Goal: Task Accomplishment & Management: Manage account settings

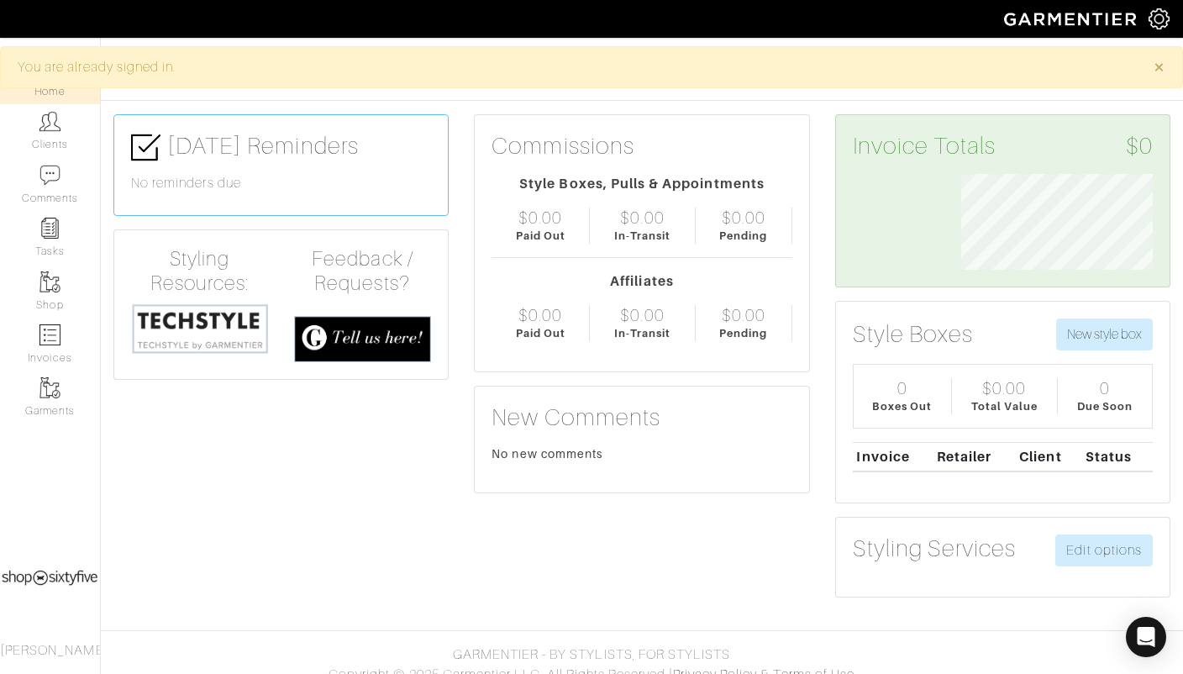
scroll to position [95, 217]
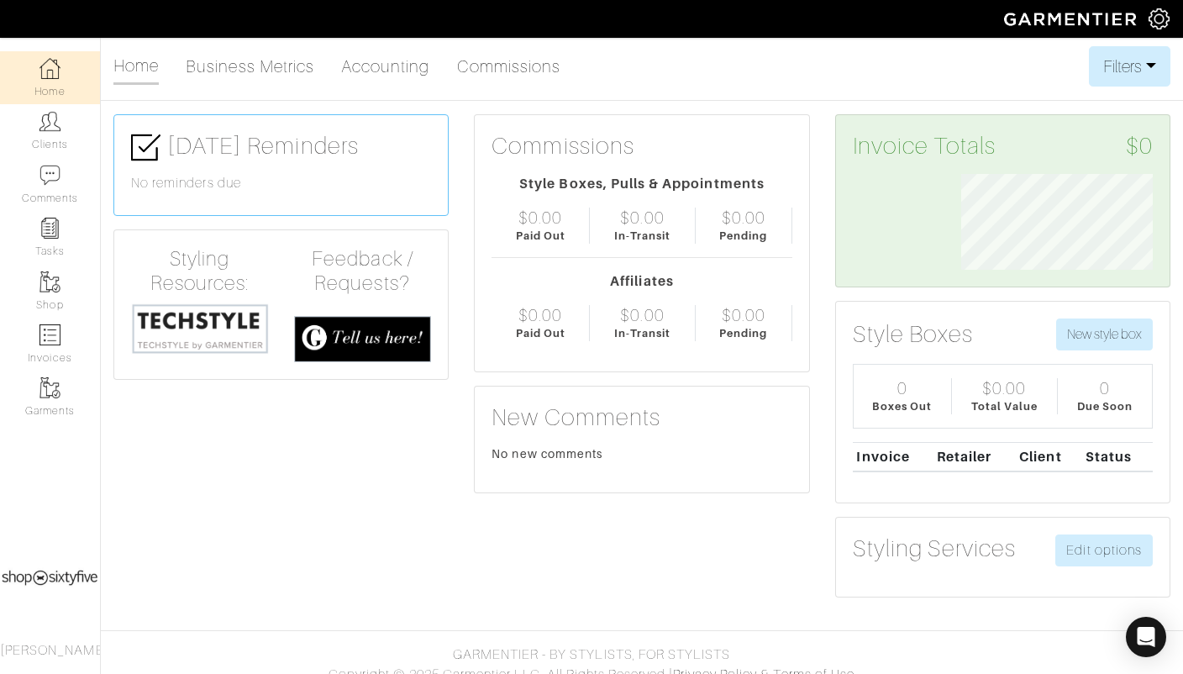
click at [1160, 17] on img at bounding box center [1159, 18] width 21 height 21
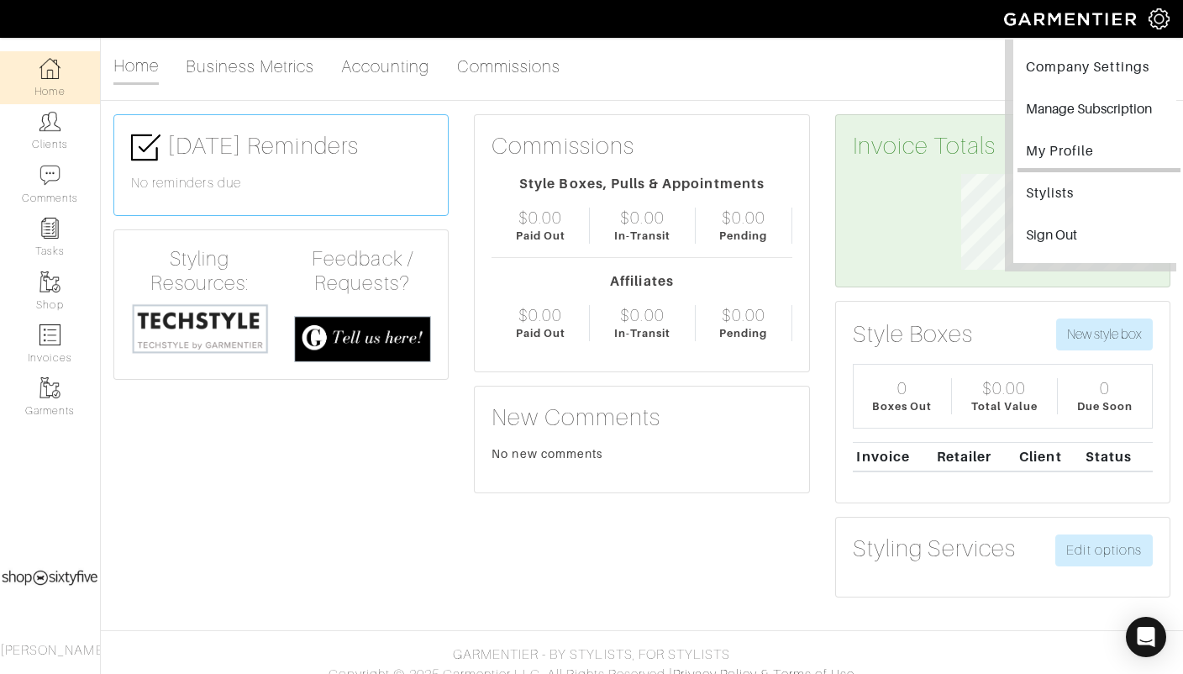
click at [1066, 142] on link "My Profile" at bounding box center [1099, 153] width 163 height 38
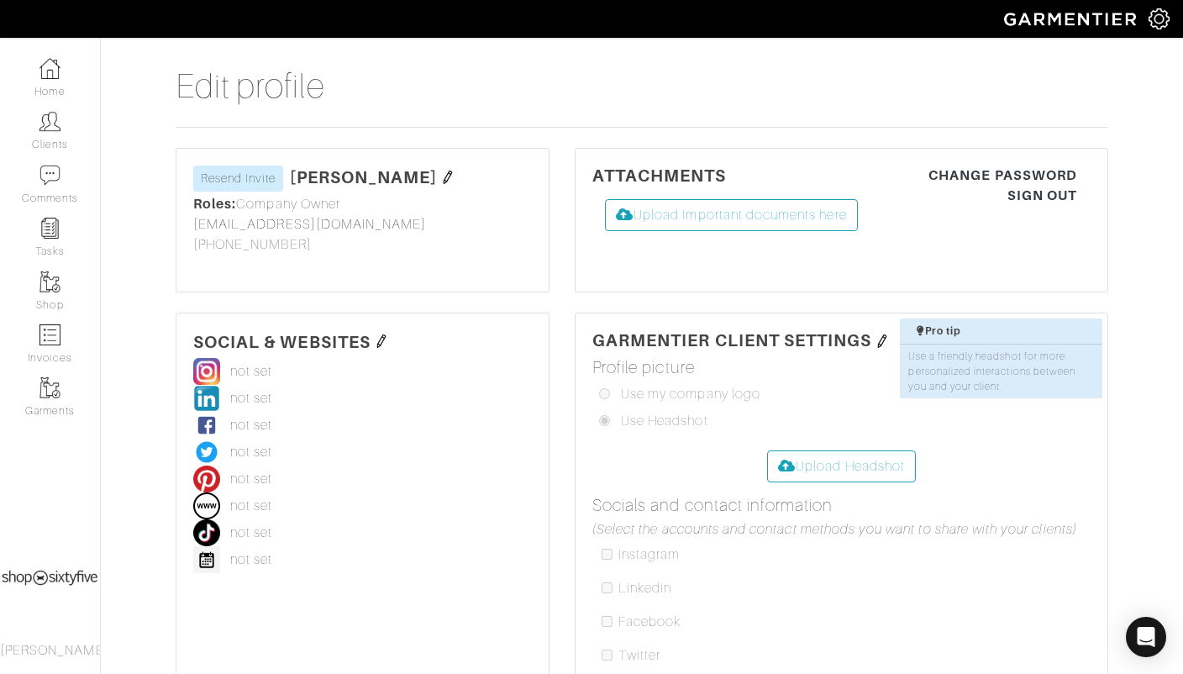
click at [1159, 18] on img at bounding box center [1159, 18] width 21 height 21
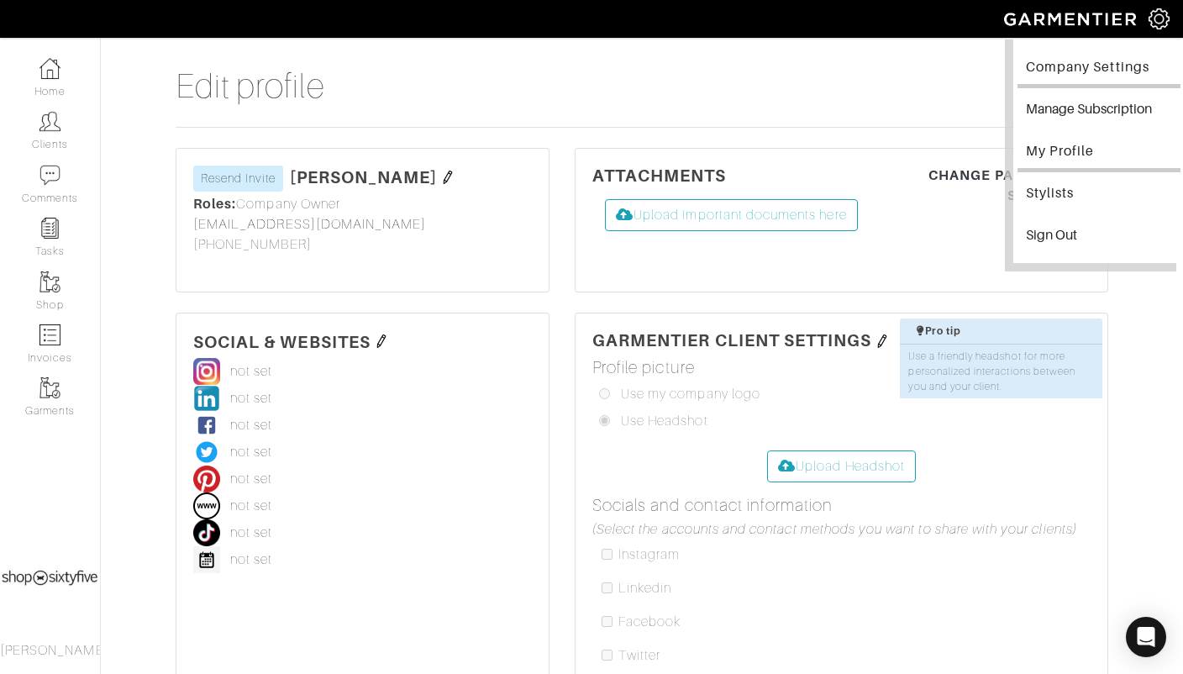
click at [1084, 61] on link "Company Settings" at bounding box center [1099, 69] width 163 height 38
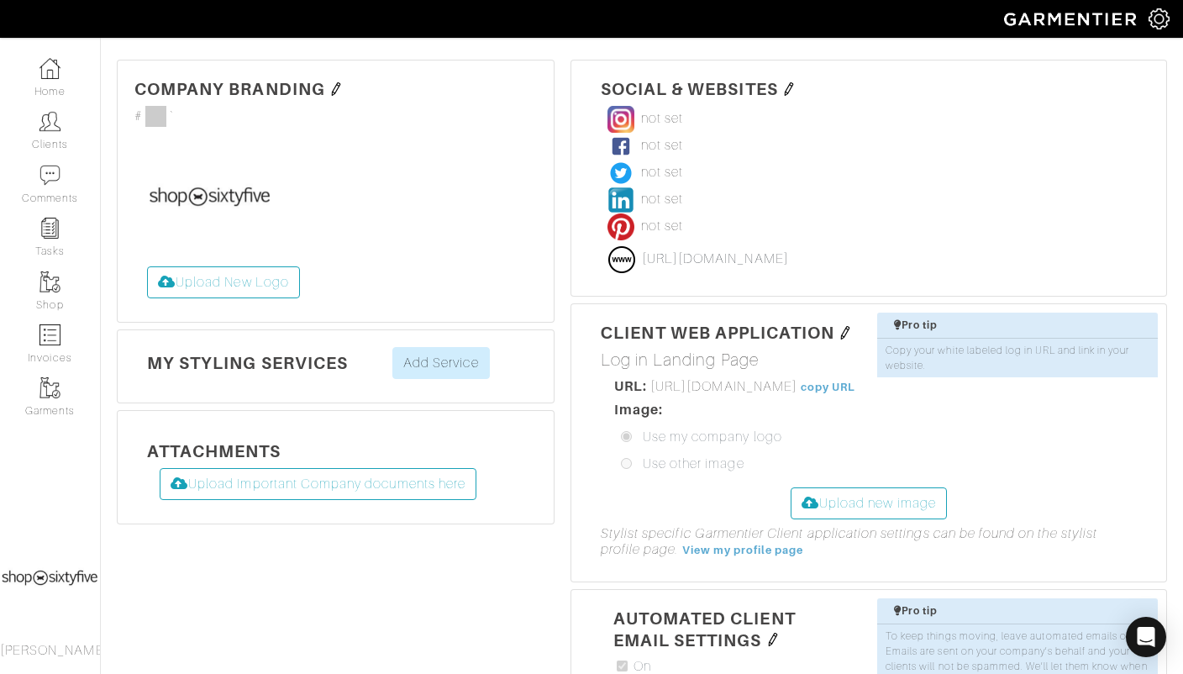
scroll to position [329, 0]
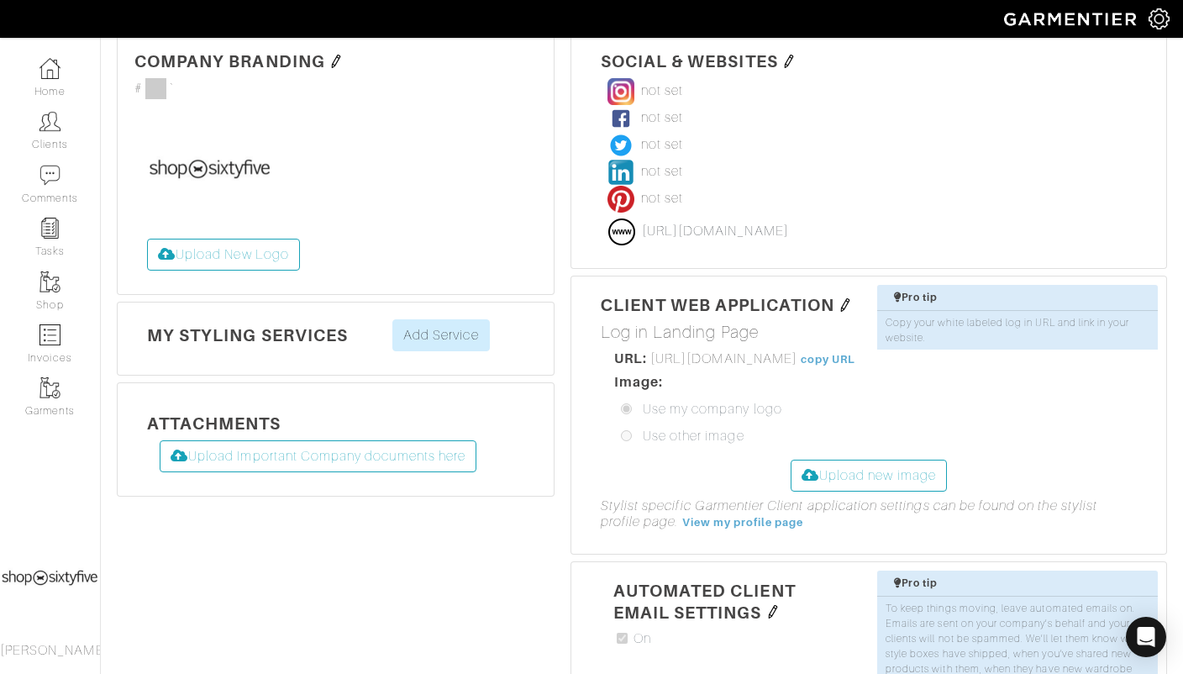
click at [792, 55] on img at bounding box center [788, 61] width 13 height 13
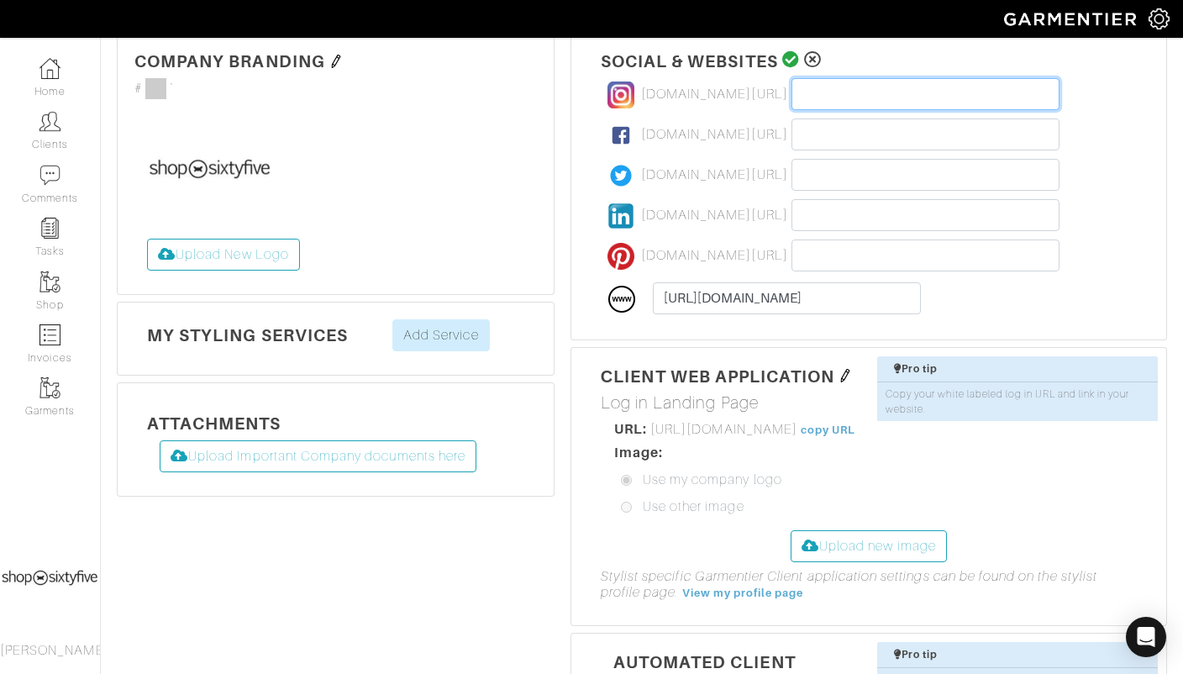
click at [807, 95] on input "text" at bounding box center [926, 94] width 268 height 32
paste input "[URL][DOMAIN_NAME]"
type input "[URL][DOMAIN_NAME]"
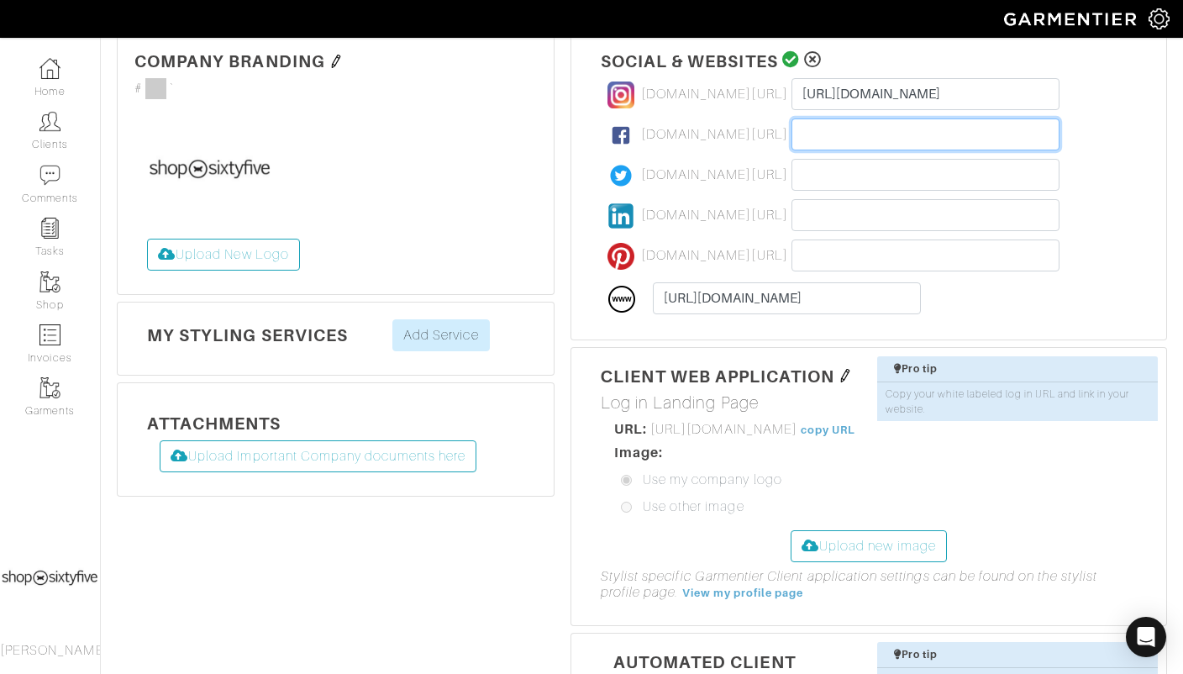
click at [844, 135] on input "text" at bounding box center [926, 134] width 268 height 32
paste input "[URL][DOMAIN_NAME]"
click at [844, 135] on input "[URL][DOMAIN_NAME]" at bounding box center [926, 134] width 268 height 32
type input "[URL][DOMAIN_NAME]"
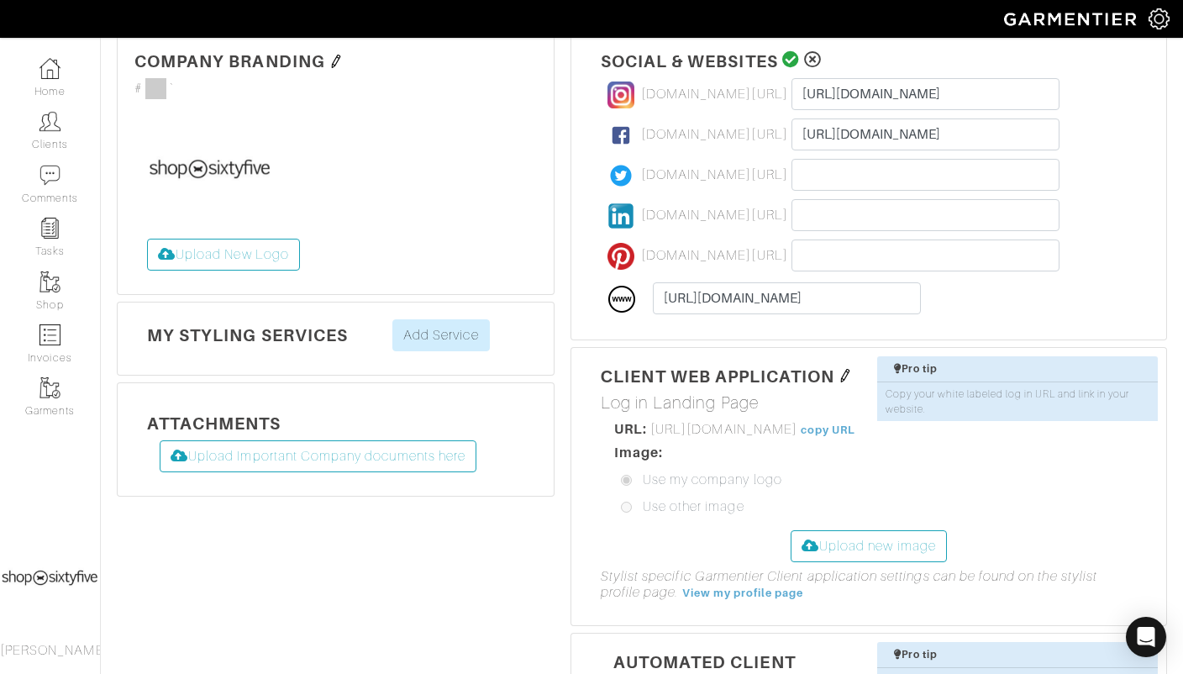
scroll to position [0, 0]
click at [789, 54] on icon at bounding box center [791, 59] width 18 height 17
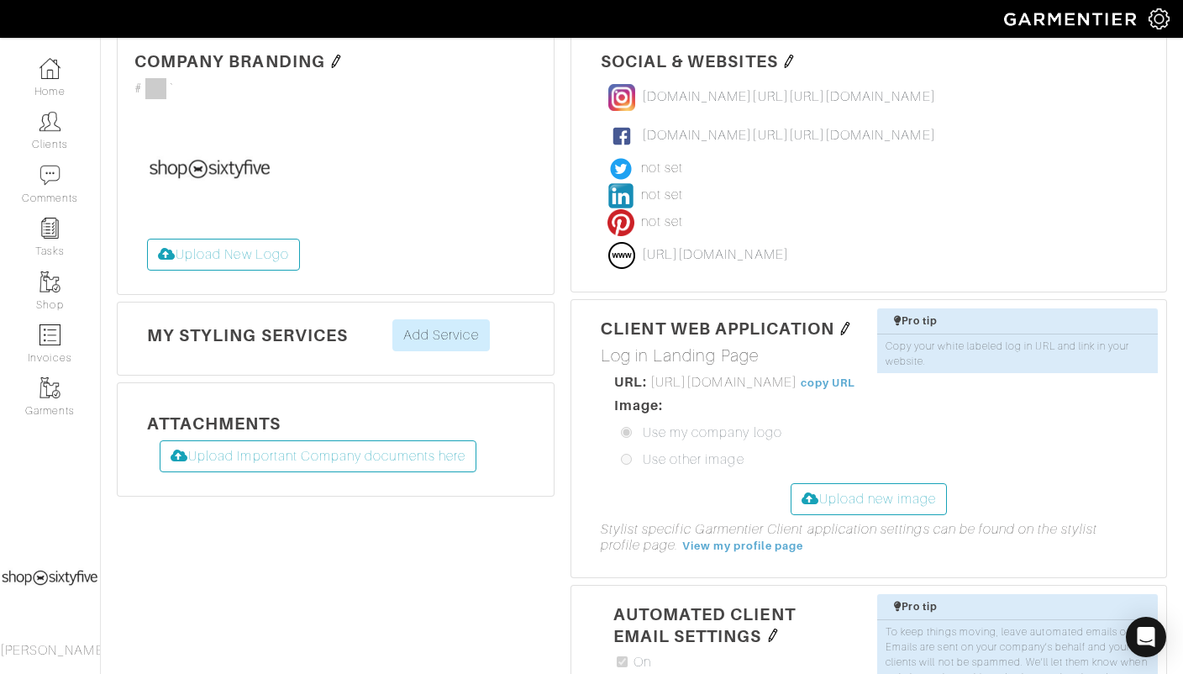
click at [1161, 10] on img at bounding box center [1159, 18] width 21 height 21
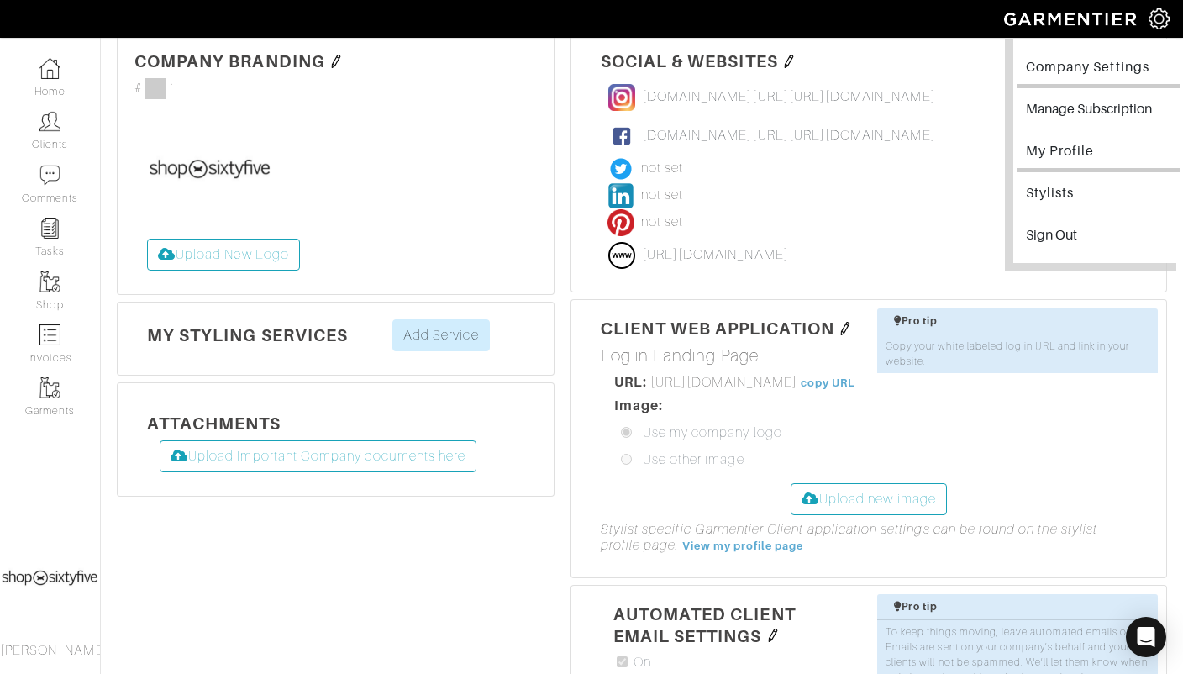
click at [1059, 149] on link "My Profile" at bounding box center [1099, 153] width 163 height 38
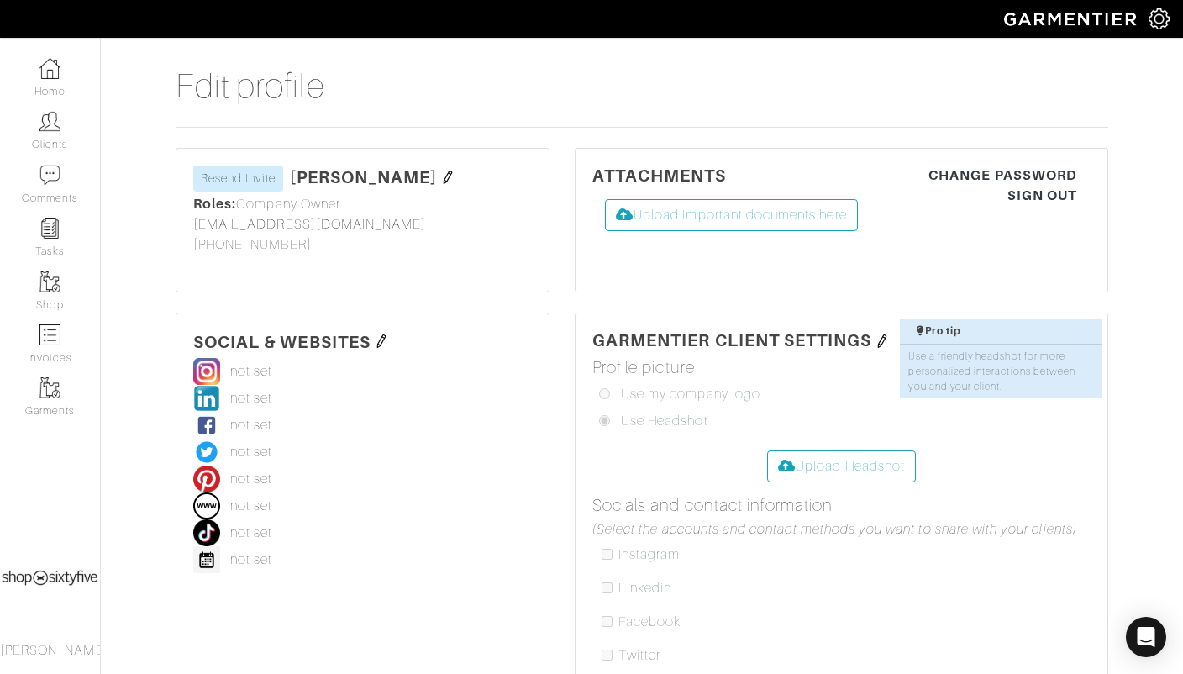
click at [380, 338] on img at bounding box center [381, 340] width 13 height 13
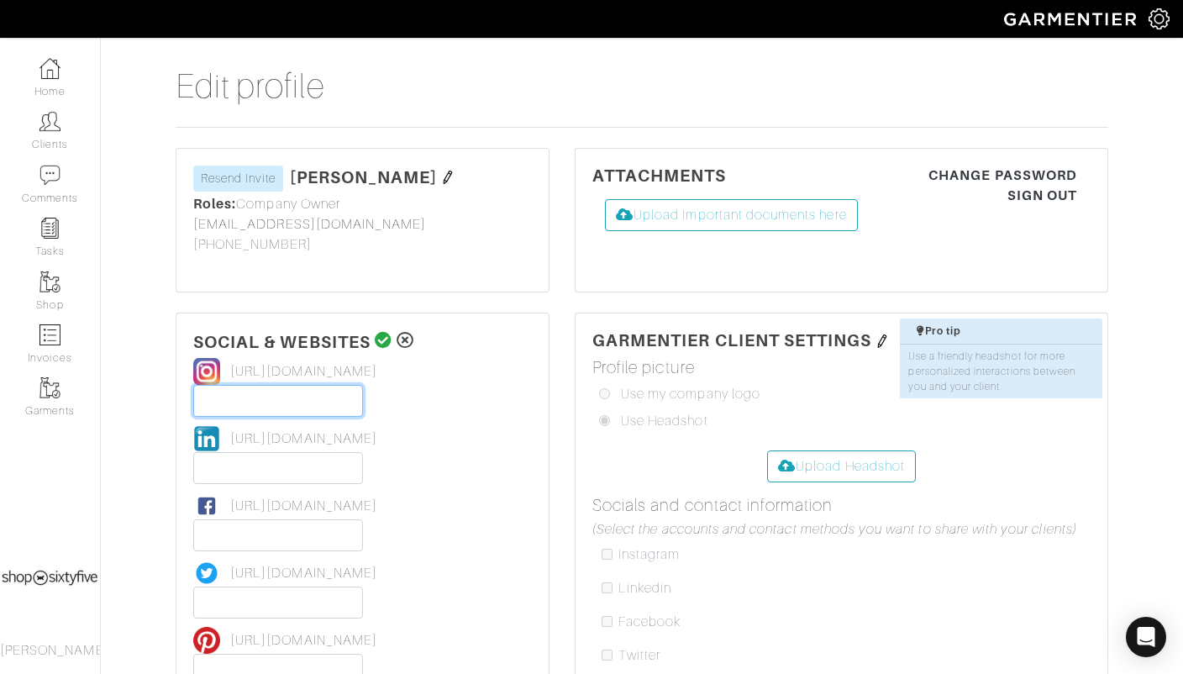
click at [309, 397] on input "text" at bounding box center [278, 401] width 170 height 32
paste input "[URL][DOMAIN_NAME]"
type input "[URL][DOMAIN_NAME]"
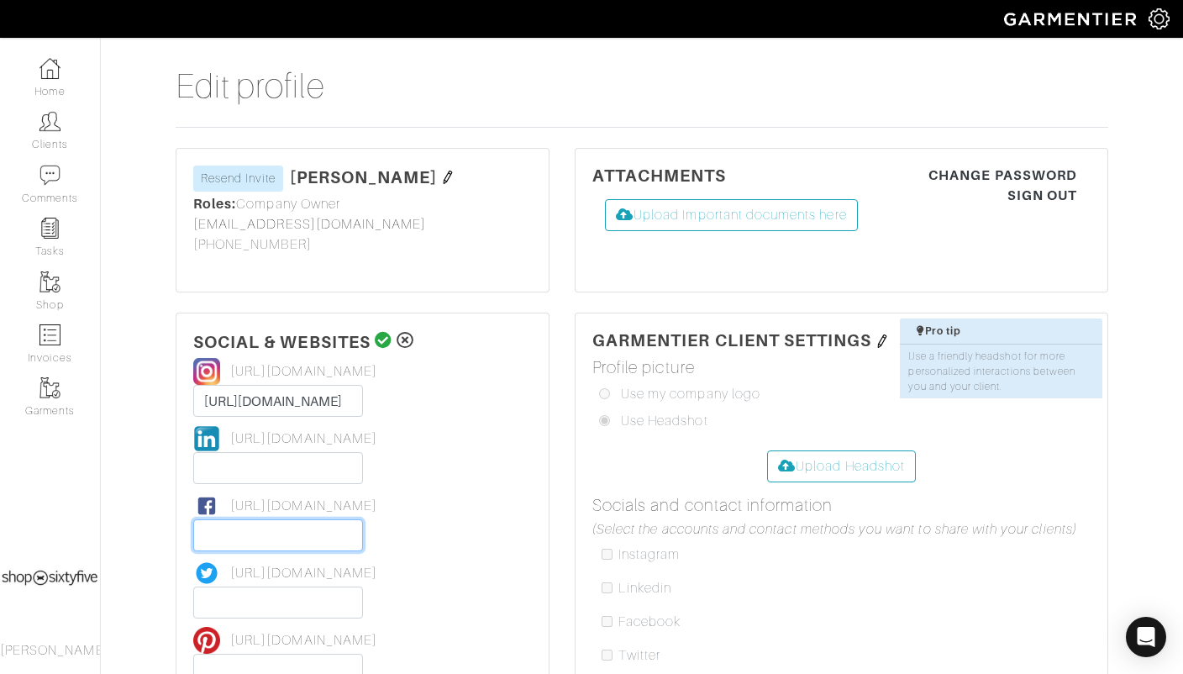
click at [313, 523] on input "text" at bounding box center [278, 535] width 170 height 32
paste input "[URL][DOMAIN_NAME]"
type input "[URL][DOMAIN_NAME]"
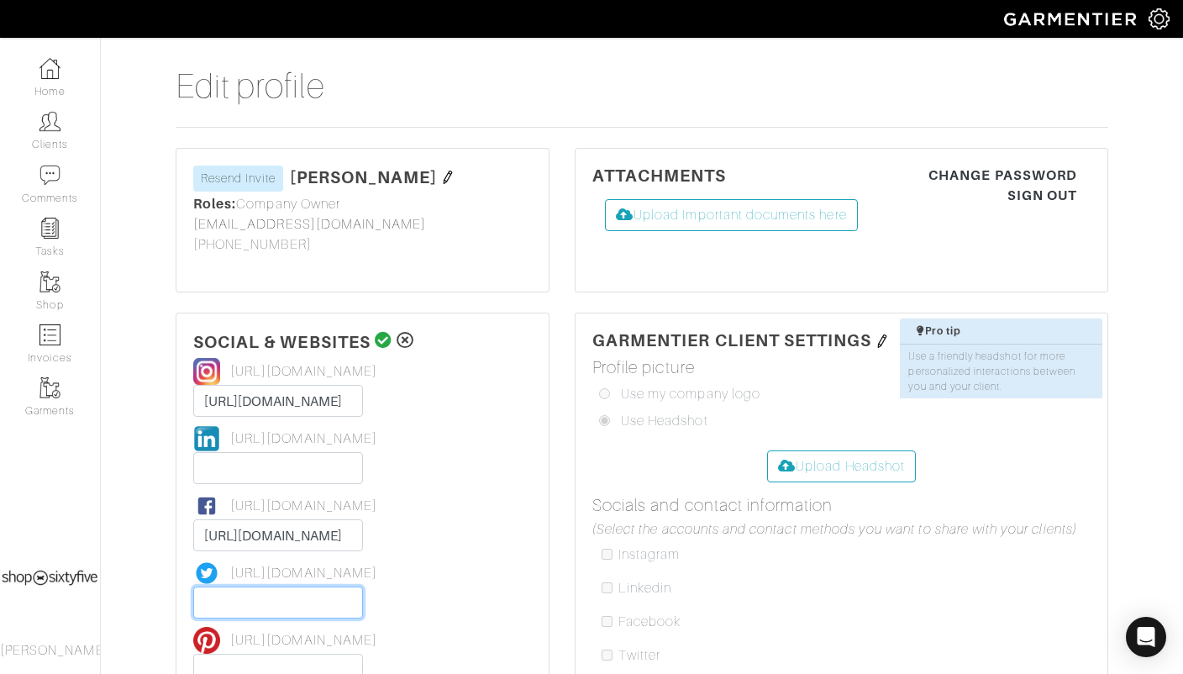
scroll to position [0, 0]
click at [319, 594] on input "text" at bounding box center [278, 603] width 170 height 32
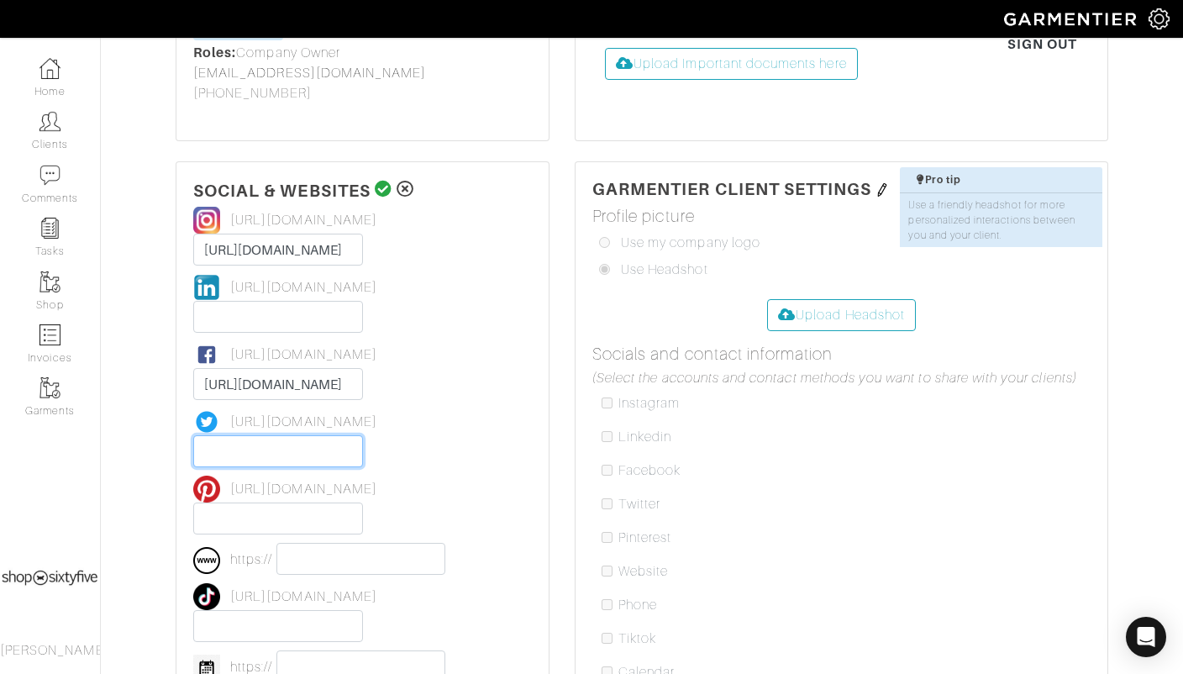
scroll to position [153, 0]
click at [373, 571] on div "not set [URL][DOMAIN_NAME] [URL][DOMAIN_NAME] not set [URL][DOMAIN_NAME] not se…" at bounding box center [362, 447] width 339 height 484
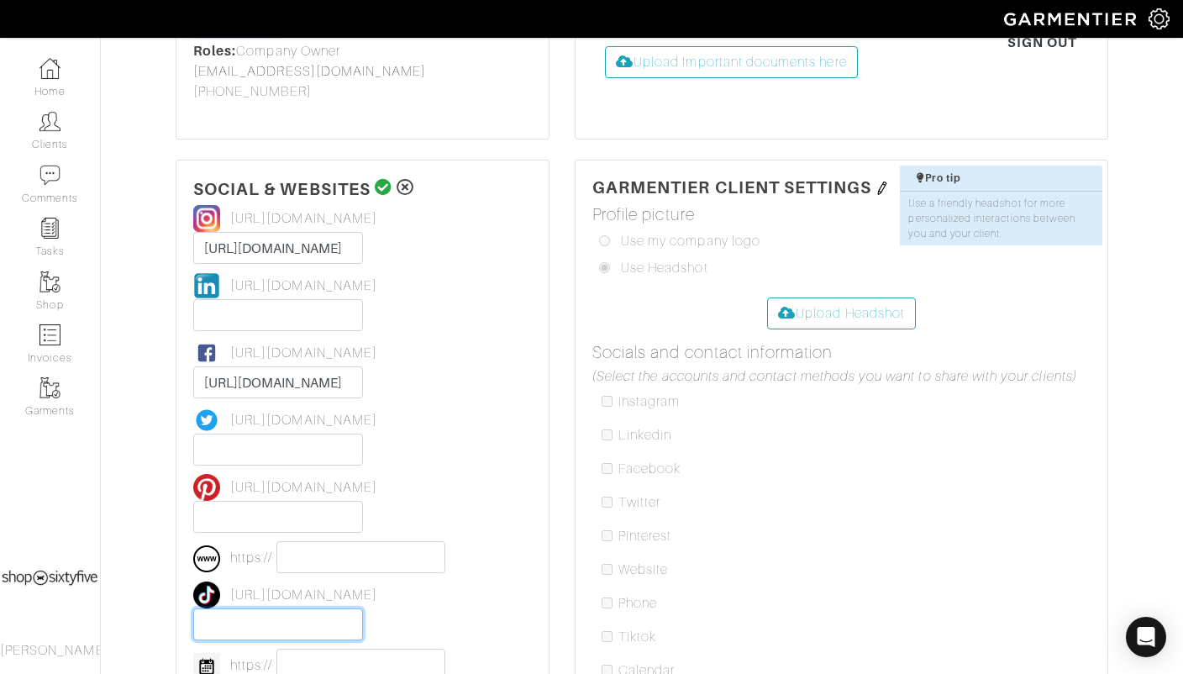
drag, startPoint x: 308, startPoint y: 629, endPoint x: 269, endPoint y: 615, distance: 40.9
click at [269, 615] on input "text" at bounding box center [278, 624] width 170 height 32
paste input "[URL][DOMAIN_NAME]"
click at [269, 615] on input "[URL][DOMAIN_NAME]" at bounding box center [278, 624] width 170 height 32
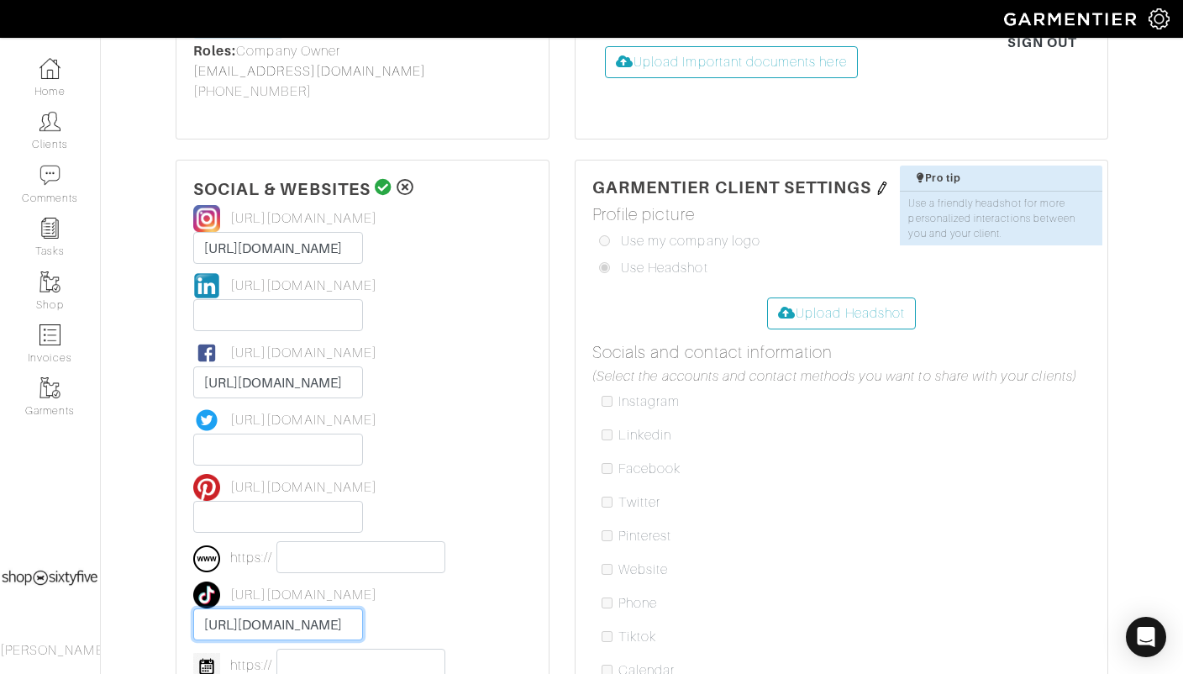
scroll to position [262, 0]
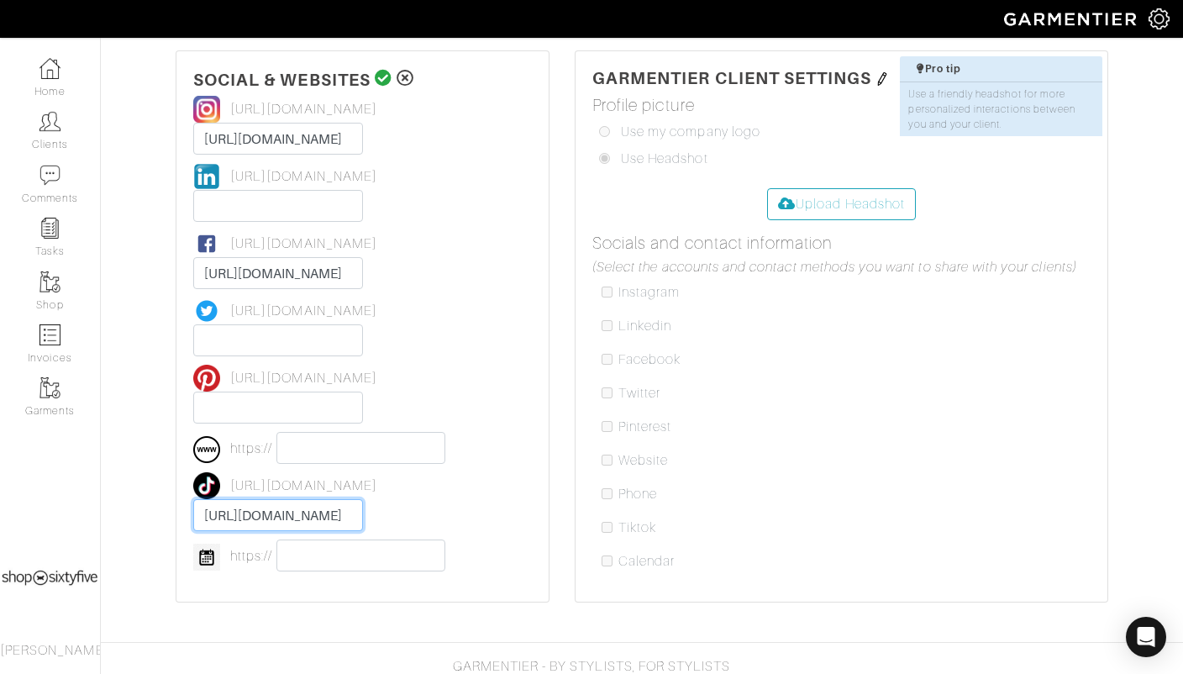
type input "[URL][DOMAIN_NAME]"
click at [311, 559] on input "text" at bounding box center [361, 555] width 170 height 32
click at [330, 452] on input "text" at bounding box center [361, 448] width 170 height 32
click at [326, 440] on input "text" at bounding box center [361, 448] width 170 height 32
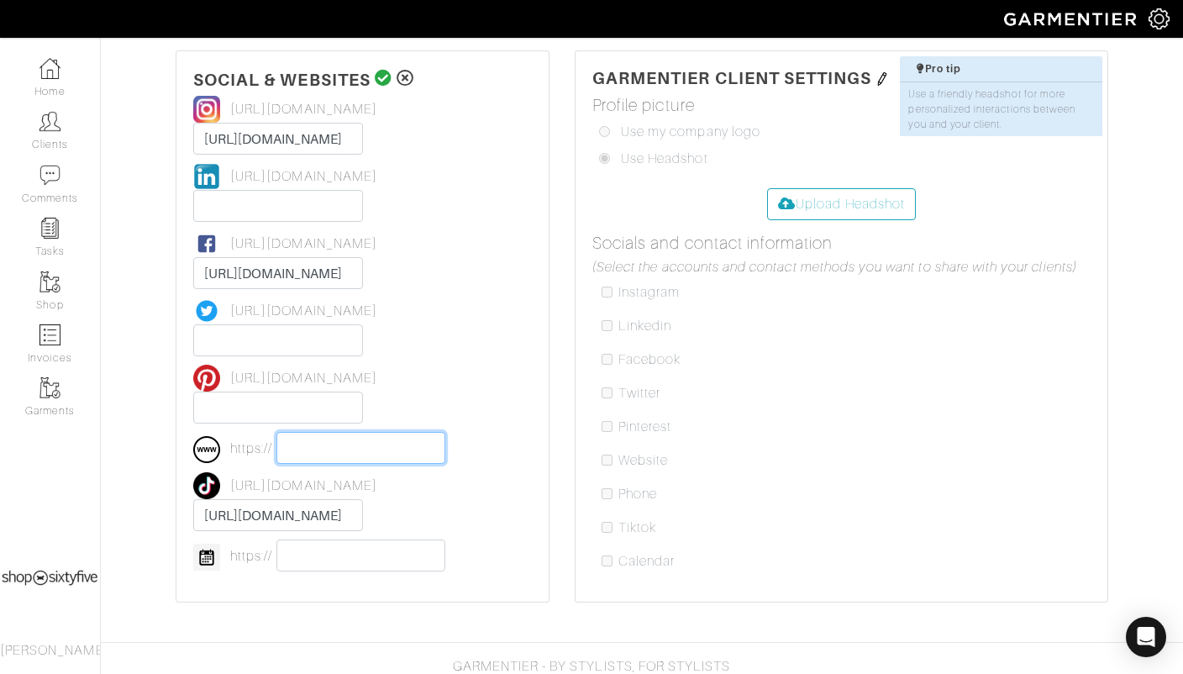
click at [326, 440] on input "text" at bounding box center [361, 448] width 170 height 32
paste input "[URL][DOMAIN_NAME]"
type input "[URL][DOMAIN_NAME]"
click at [380, 70] on icon at bounding box center [384, 78] width 18 height 17
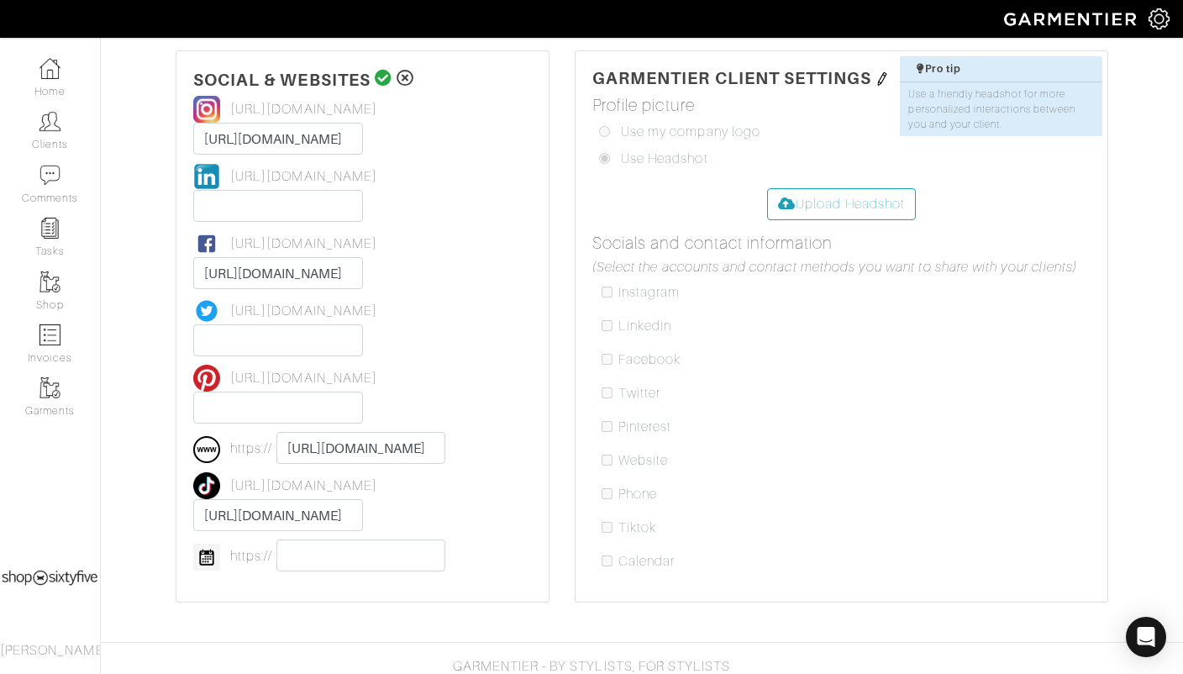
scroll to position [0, 0]
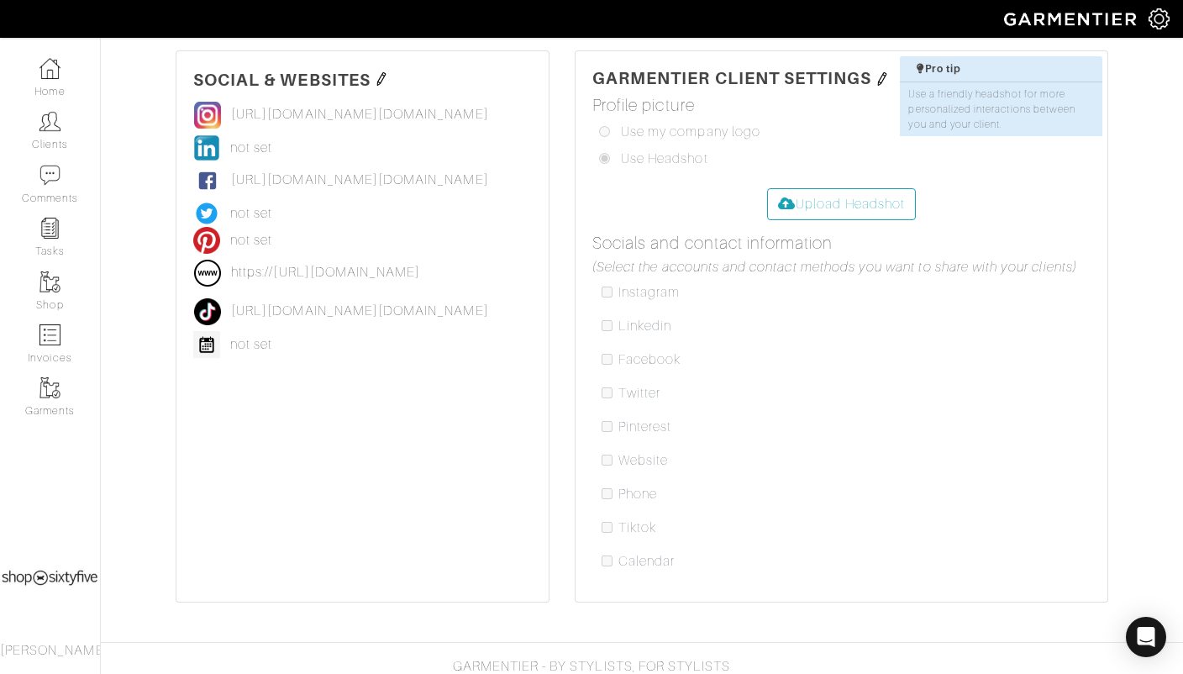
click at [854, 196] on input "file" at bounding box center [99, 253] width 1657 height 131
type input "C:\fakepath\page0.JPG"
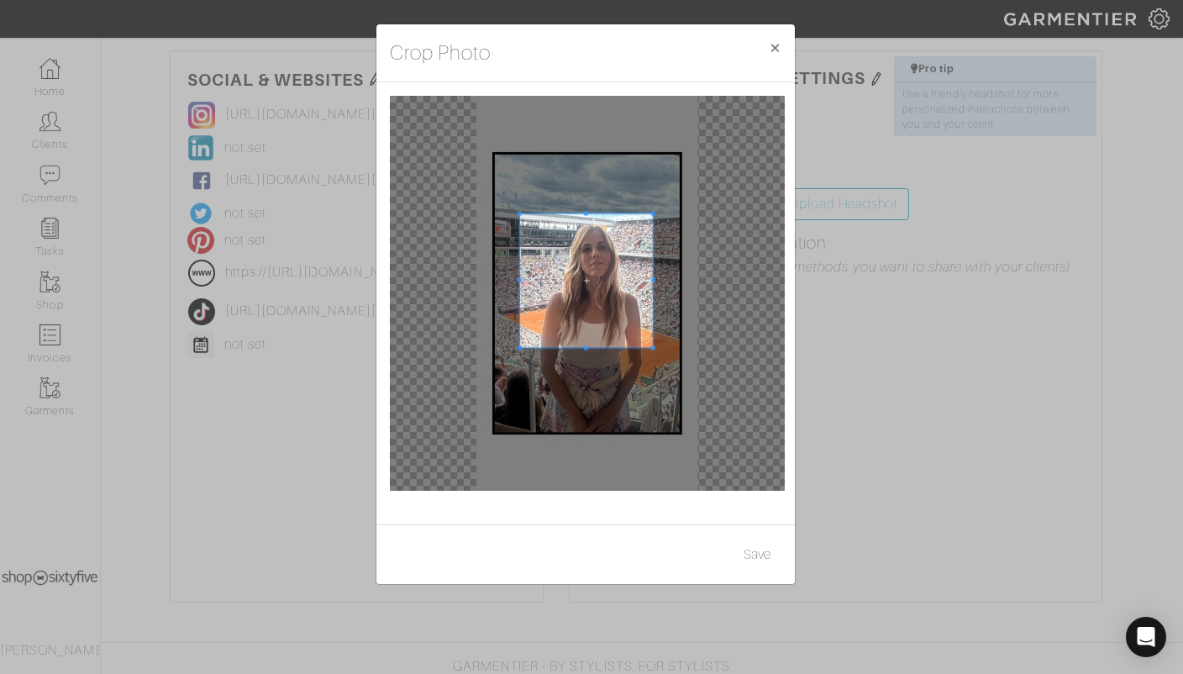
click at [646, 226] on span at bounding box center [586, 280] width 134 height 134
click at [649, 229] on span at bounding box center [589, 283] width 134 height 134
click at [750, 555] on button "Save" at bounding box center [757, 555] width 49 height 32
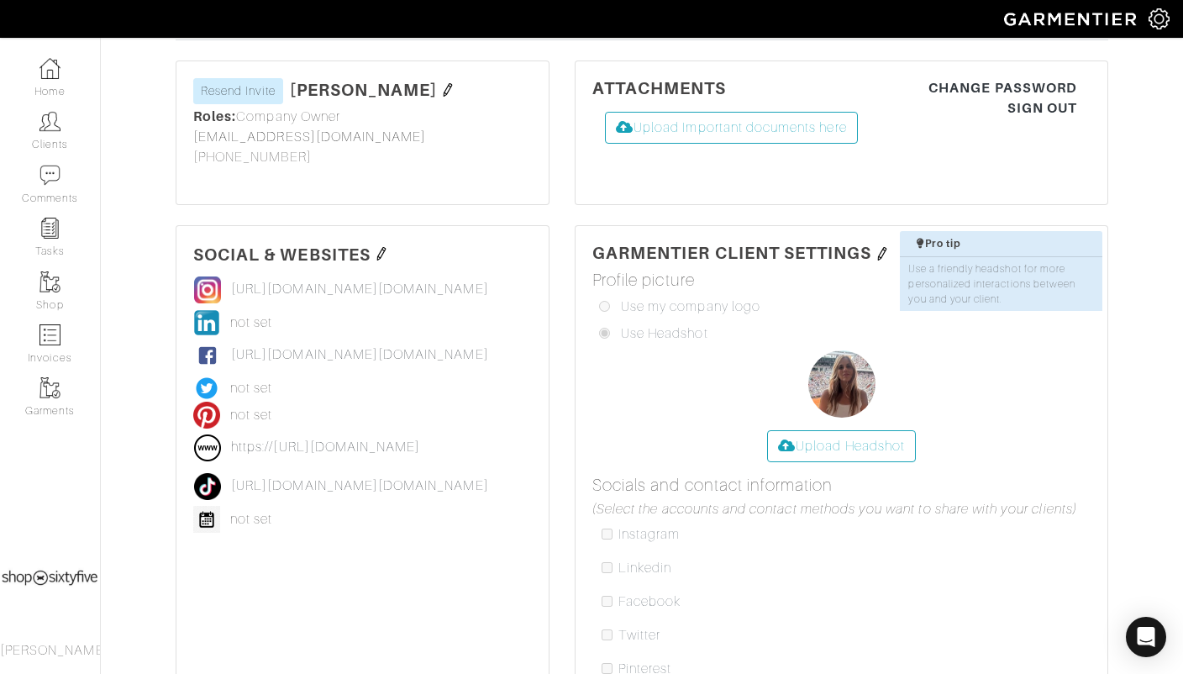
scroll to position [155, 0]
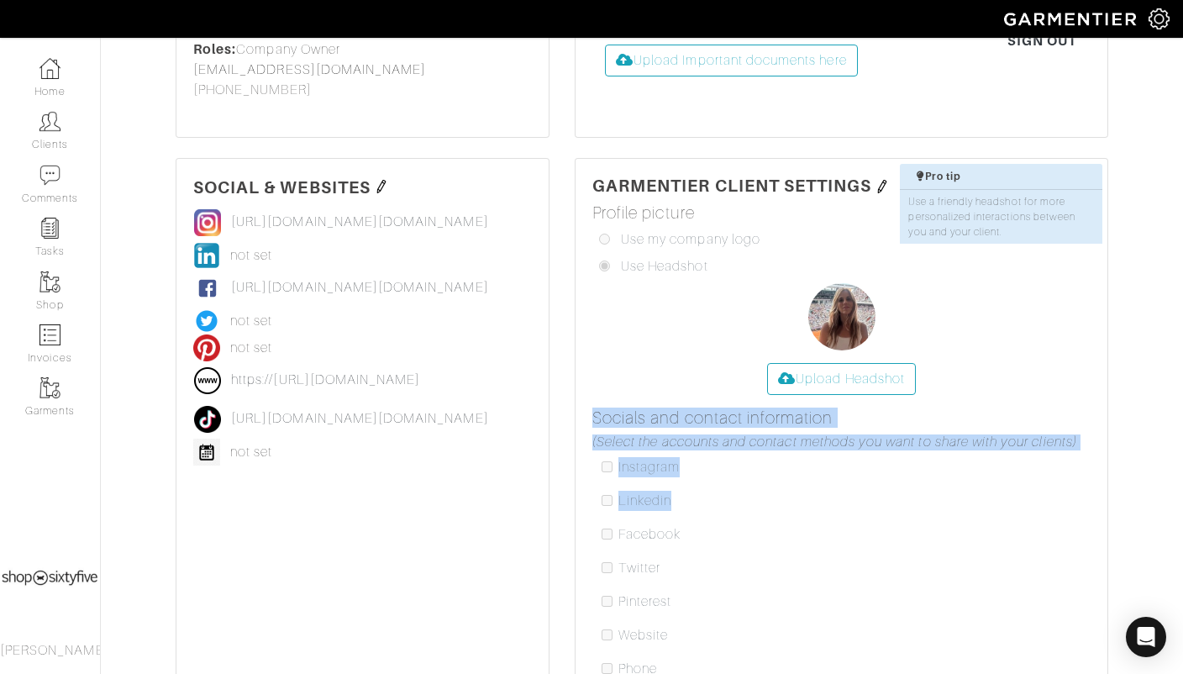
drag, startPoint x: 793, startPoint y: 503, endPoint x: 796, endPoint y: 209, distance: 294.1
click at [796, 209] on div "Crop Photo × Save Profile picture Use my company logo Use Headshot Upload Heads…" at bounding box center [841, 475] width 498 height 544
click at [955, 276] on div "Crop Photo × Save Profile picture Use my company logo Use Headshot Upload Heads…" at bounding box center [841, 475] width 498 height 544
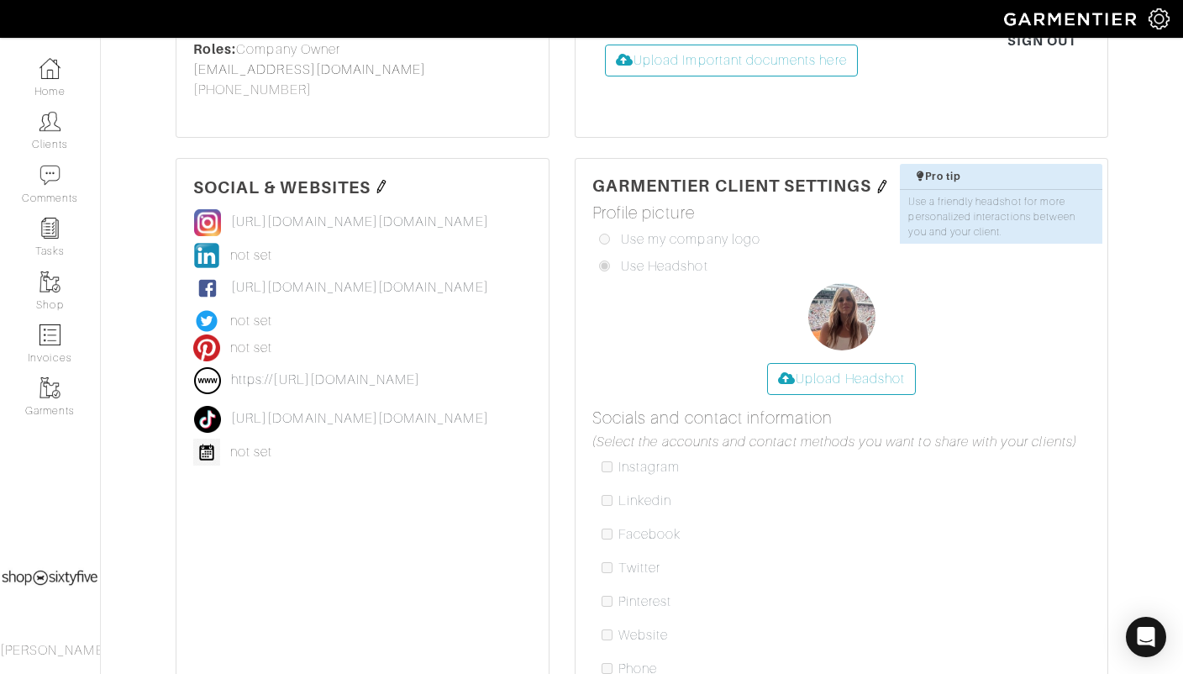
click at [884, 182] on img at bounding box center [882, 186] width 13 height 13
click at [612, 461] on input "checkbox" at bounding box center [607, 466] width 11 height 11
checkbox input "true"
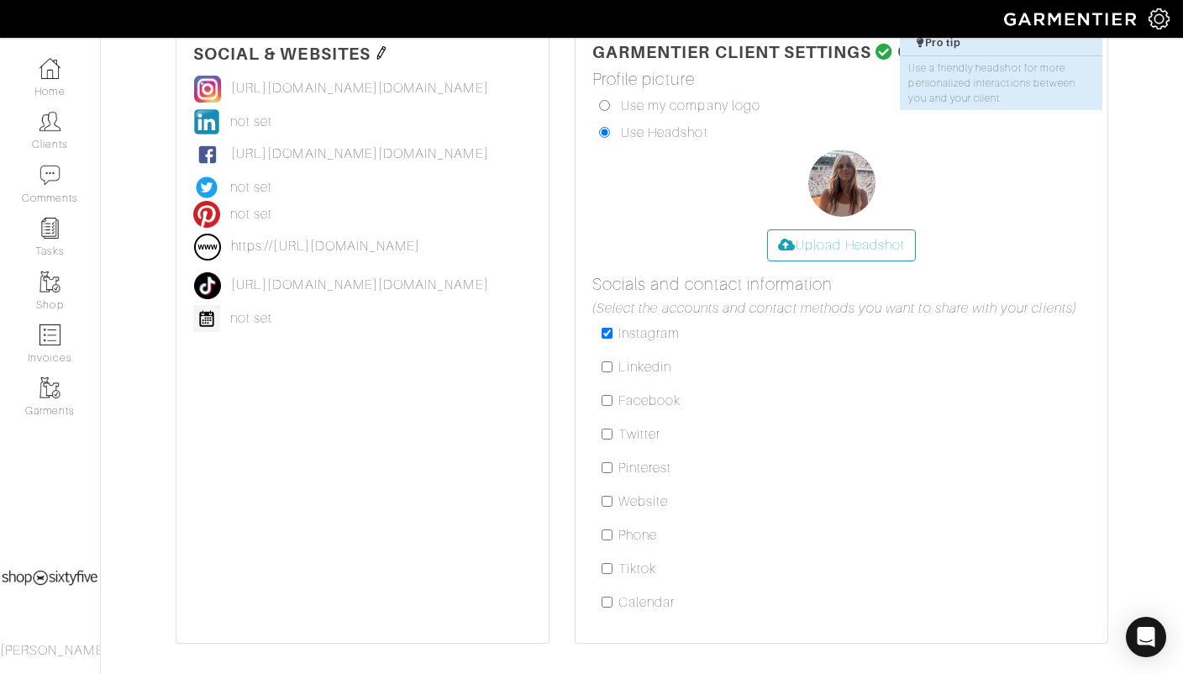
scroll to position [318, 0]
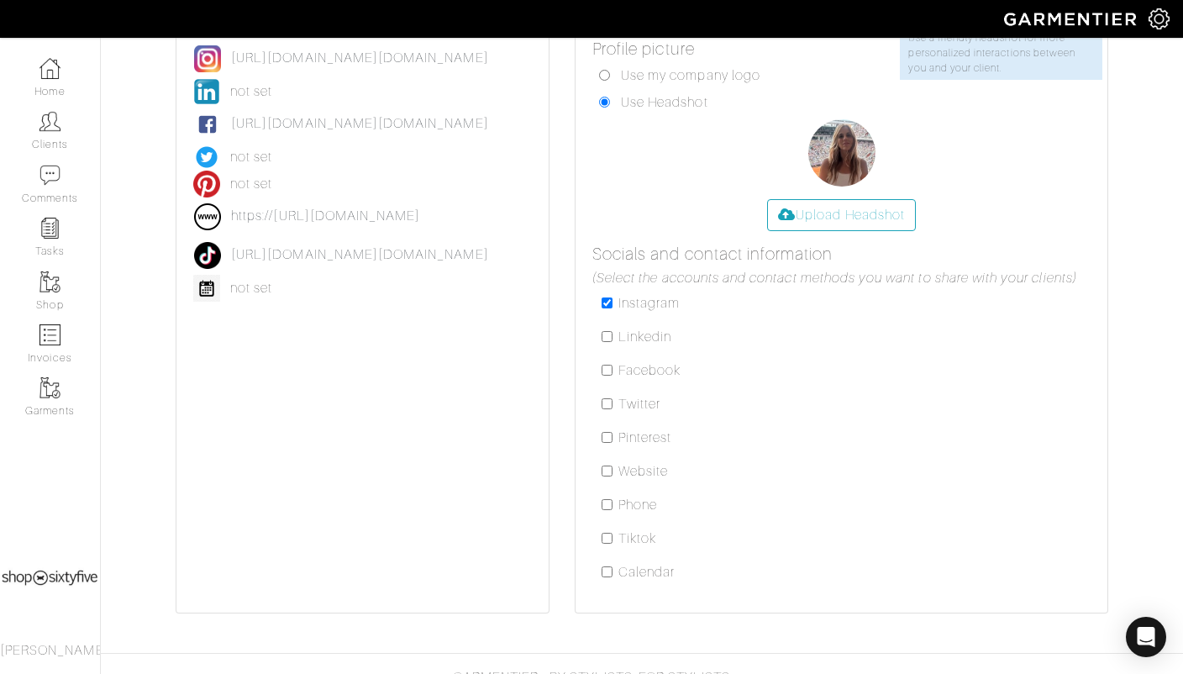
click at [605, 365] on input "checkbox" at bounding box center [607, 370] width 11 height 11
checkbox input "true"
click at [604, 466] on input "checkbox" at bounding box center [607, 471] width 11 height 11
checkbox input "true"
click at [603, 501] on input "checkbox" at bounding box center [607, 504] width 11 height 11
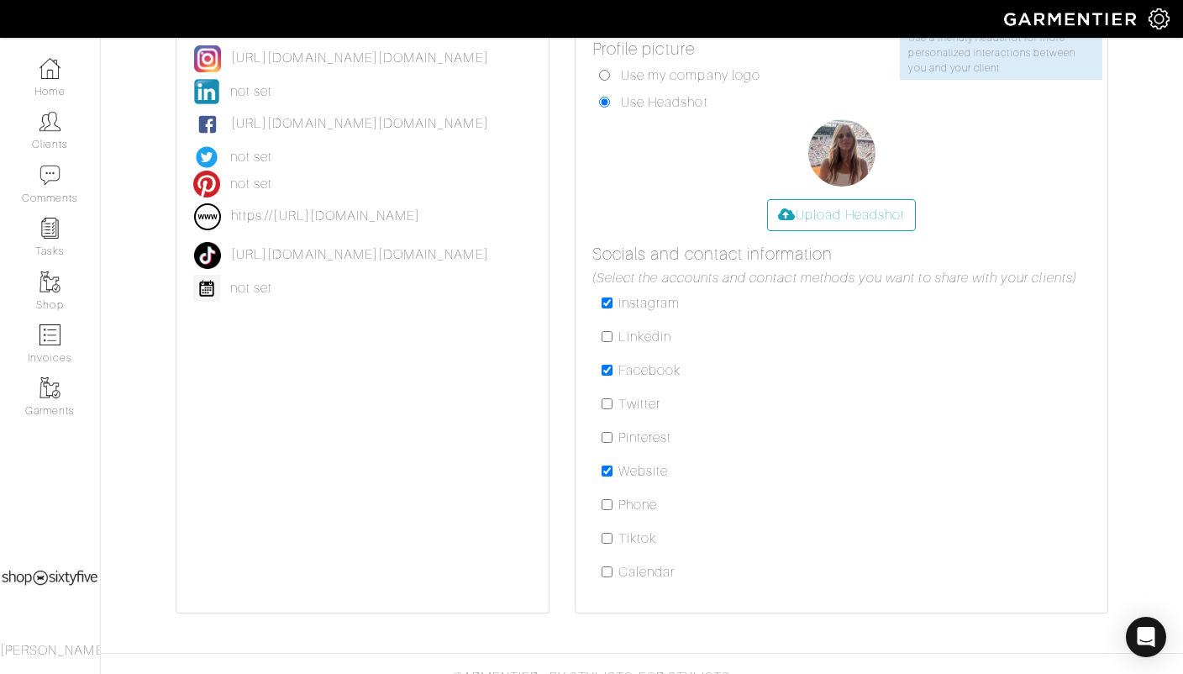
checkbox input "true"
click at [604, 533] on input "checkbox" at bounding box center [607, 538] width 11 height 11
checkbox input "true"
click at [603, 566] on input "checkbox" at bounding box center [607, 571] width 11 height 11
checkbox input "true"
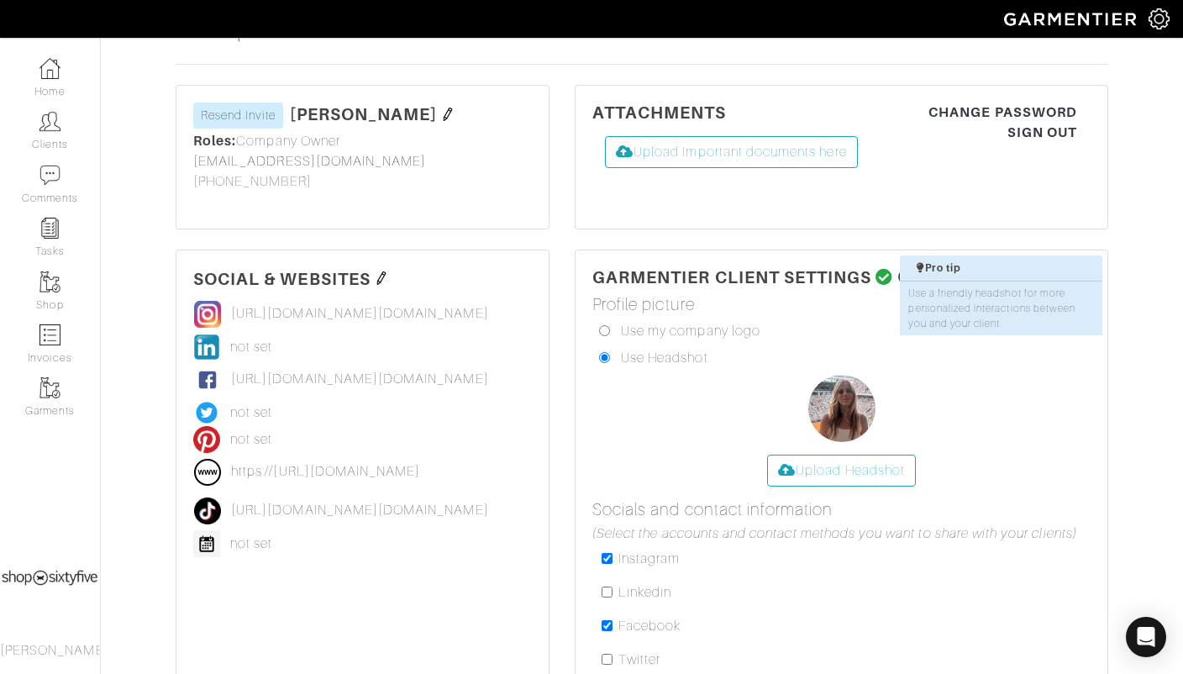
scroll to position [61, 0]
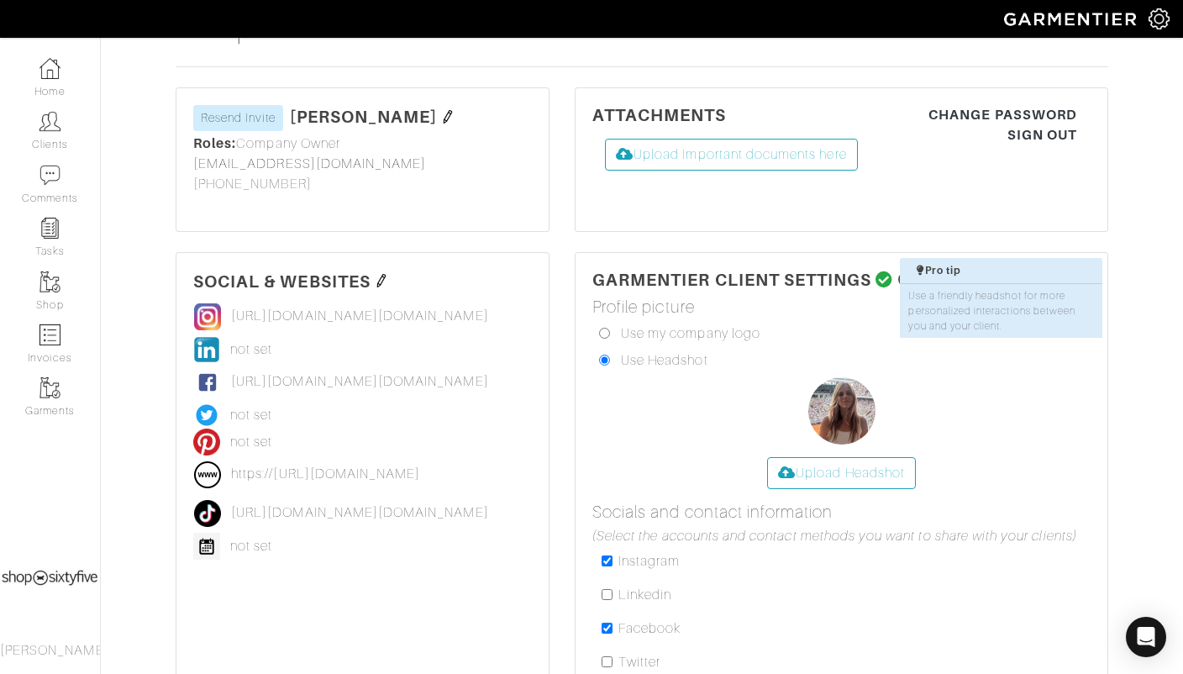
click at [884, 276] on icon at bounding box center [885, 279] width 18 height 17
click at [1163, 11] on img at bounding box center [1159, 18] width 21 height 21
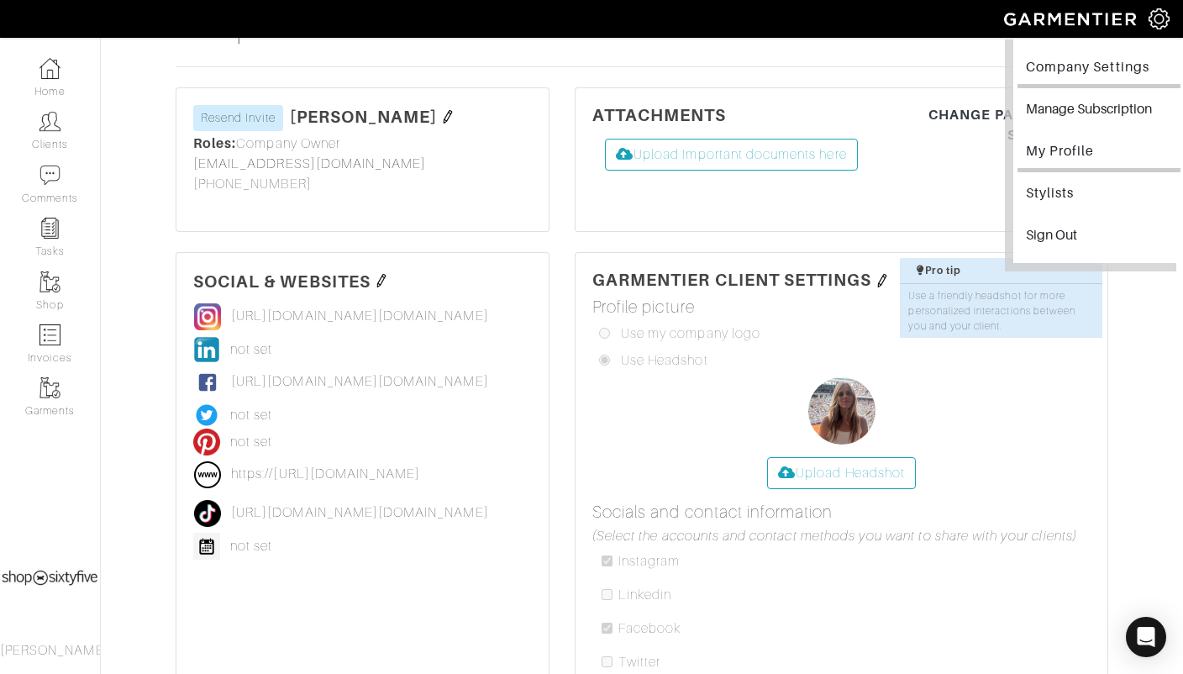
click at [1091, 58] on link "Company Settings" at bounding box center [1099, 69] width 163 height 38
